Goal: Use online tool/utility: Utilize a website feature to perform a specific function

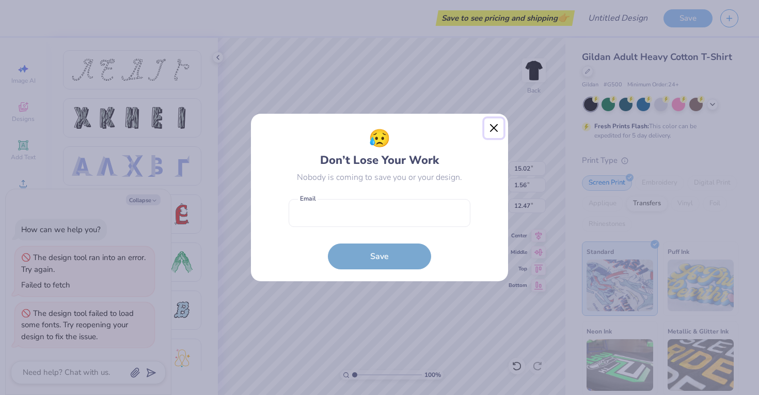
click at [493, 124] on button "Close" at bounding box center [494, 128] width 20 height 20
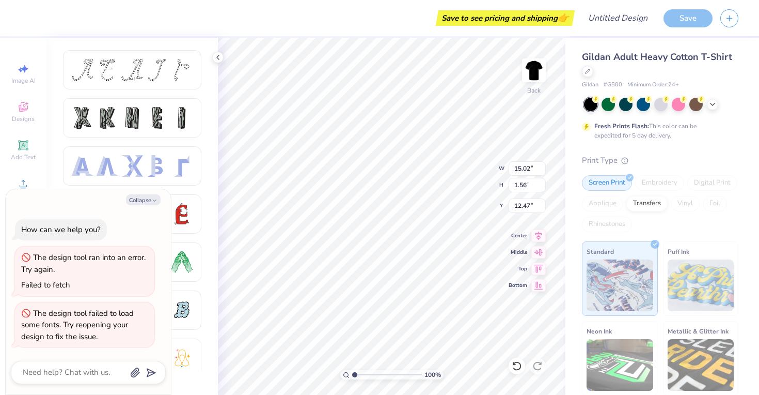
type textarea "x"
click at [23, 151] on div "Add Text" at bounding box center [23, 150] width 36 height 30
type input "6.00"
type input "1.74"
type input "12.38"
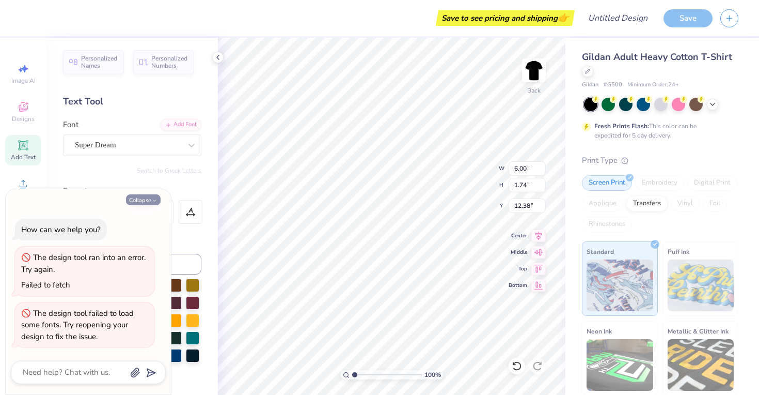
click at [152, 200] on icon "button" at bounding box center [154, 200] width 6 height 6
type textarea "x"
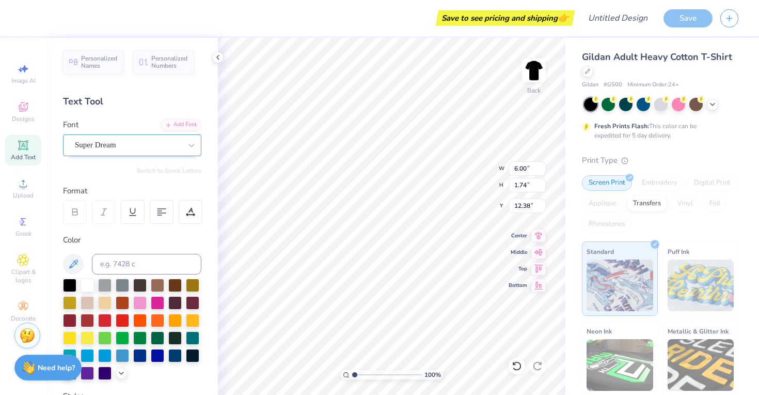
click at [136, 145] on div "Super Dream" at bounding box center [128, 145] width 108 height 16
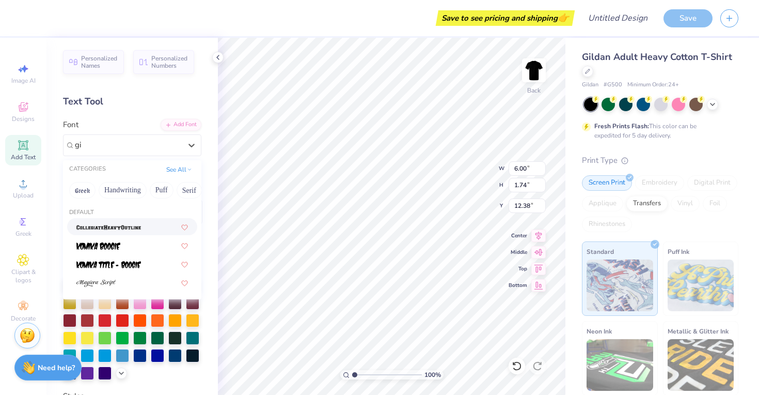
type input "g"
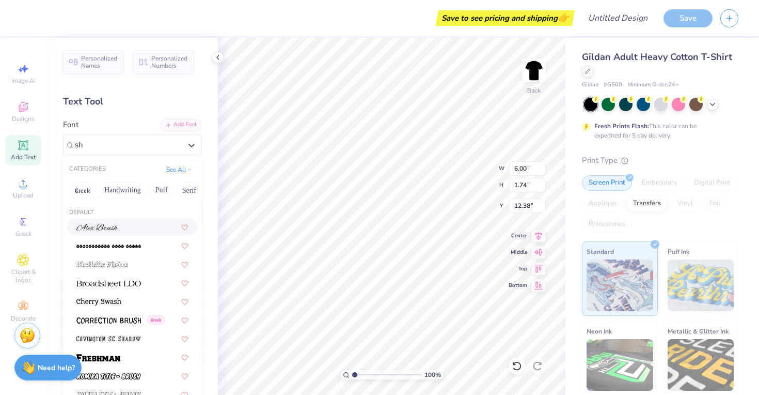
type input "s"
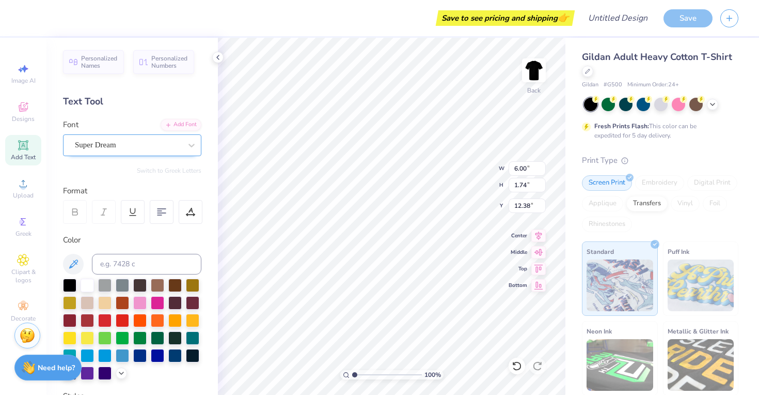
type textarea "TET"
type input "4.38"
type textarea "T"
type input "15.02"
type input "1.56"
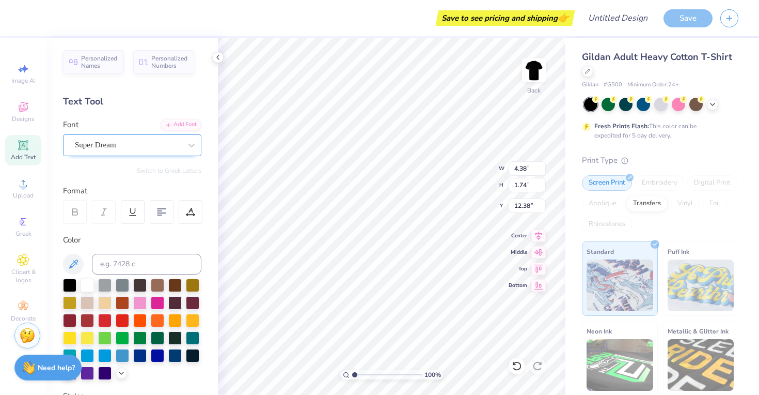
type input "12.47"
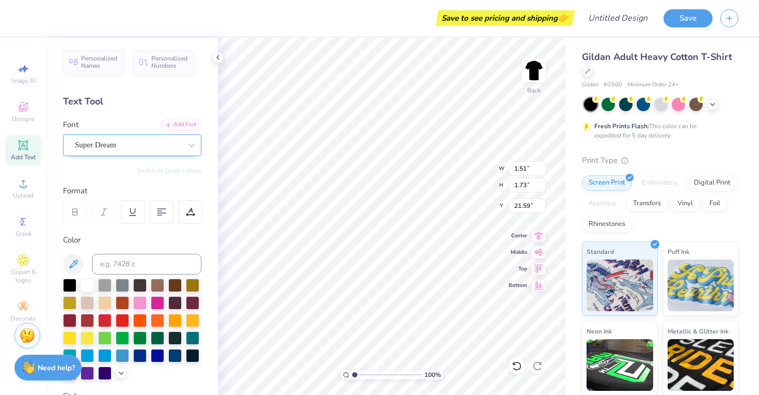
type input "21.59"
